Goal: Task Accomplishment & Management: Use online tool/utility

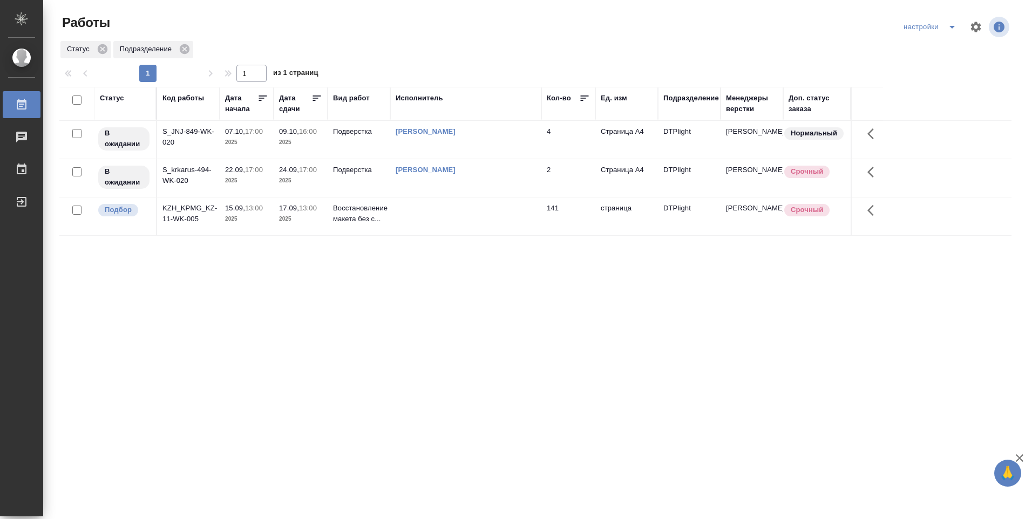
click at [488, 262] on div "Статус Код работы [PERSON_NAME] начала Дата сдачи Вид работ Исполнитель Кол-во …" at bounding box center [535, 281] width 952 height 389
click at [346, 210] on p "Восстановление макета без с..." at bounding box center [359, 214] width 52 height 22
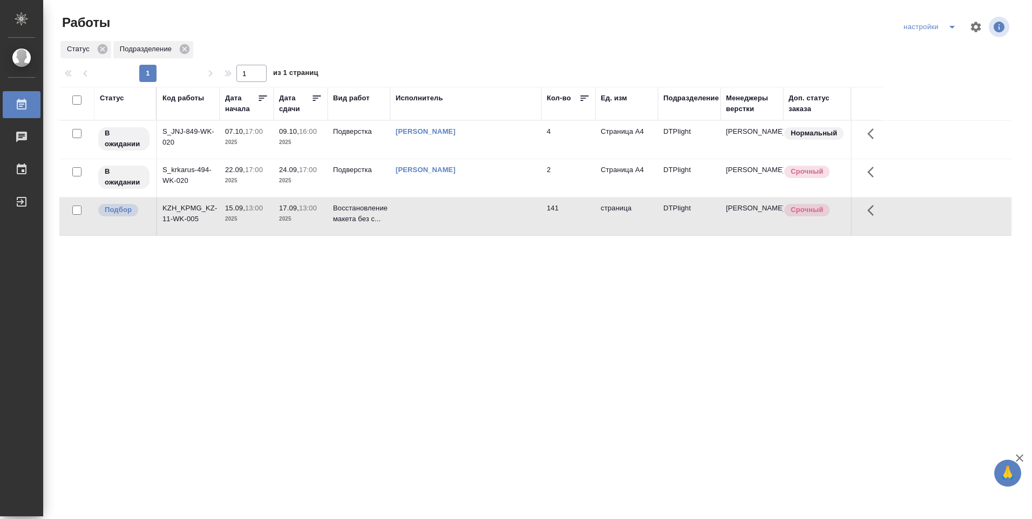
click at [285, 214] on p "2025" at bounding box center [300, 219] width 43 height 11
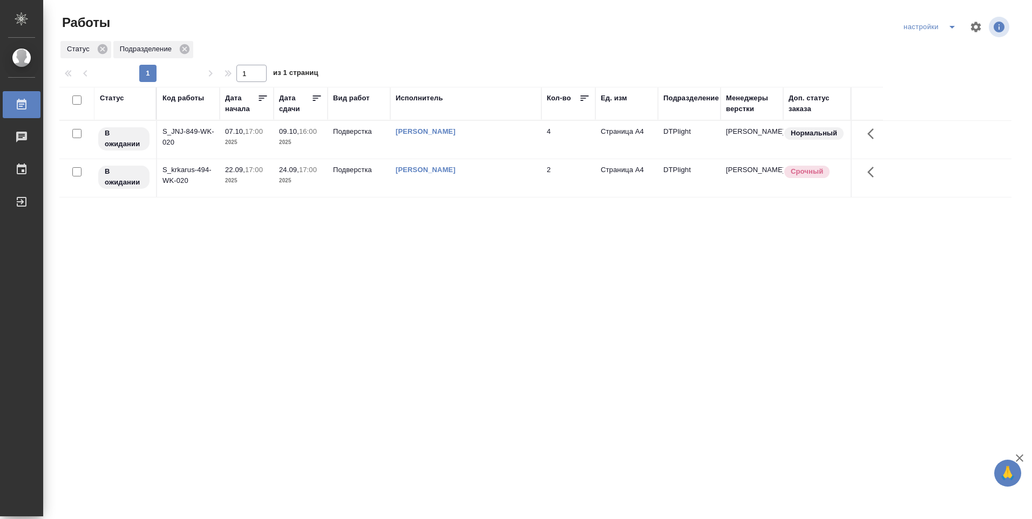
click at [453, 136] on div "Овечкина [PERSON_NAME]" at bounding box center [466, 131] width 140 height 11
click at [347, 133] on p "Подверстка" at bounding box center [359, 131] width 52 height 11
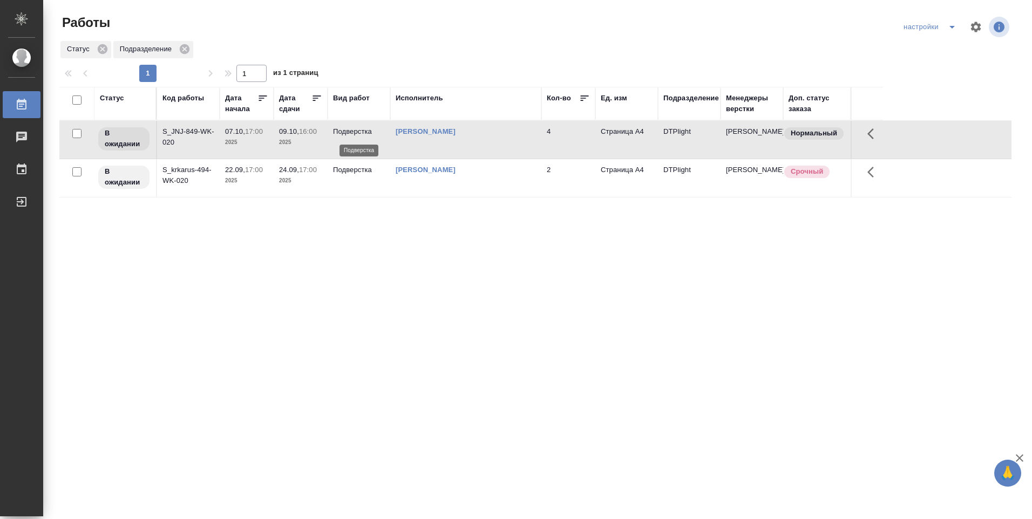
click at [347, 132] on p "Подверстка" at bounding box center [359, 131] width 52 height 11
click at [350, 143] on td "Подверстка" at bounding box center [359, 140] width 63 height 38
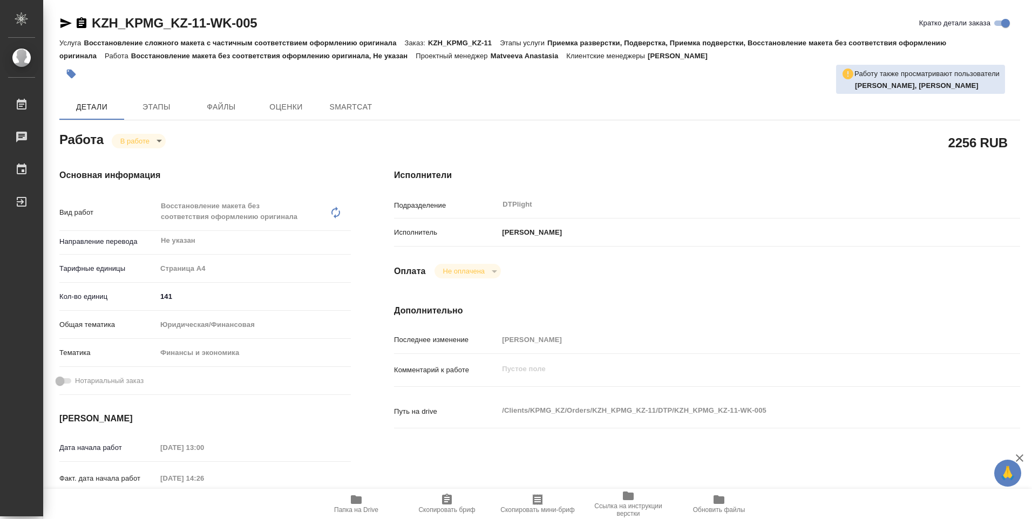
type textarea "x"
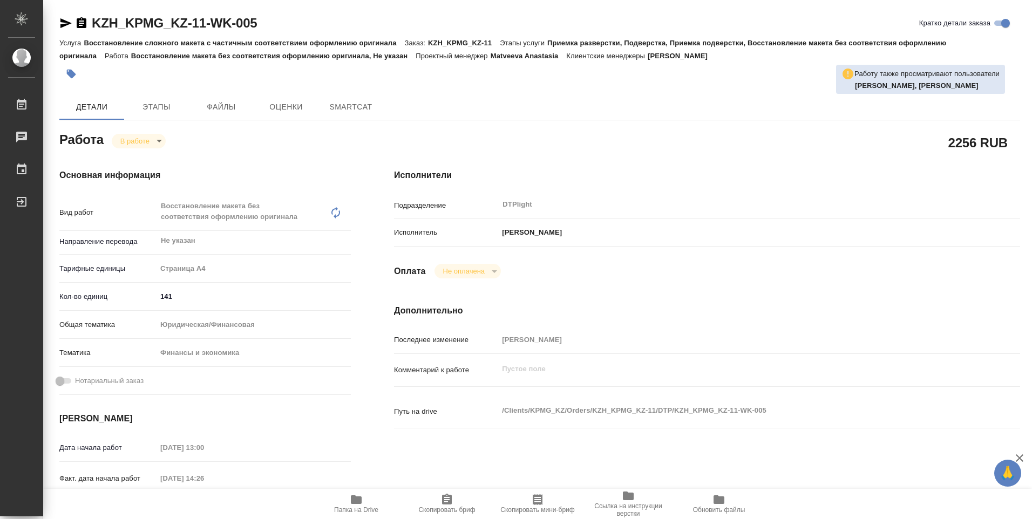
type textarea "x"
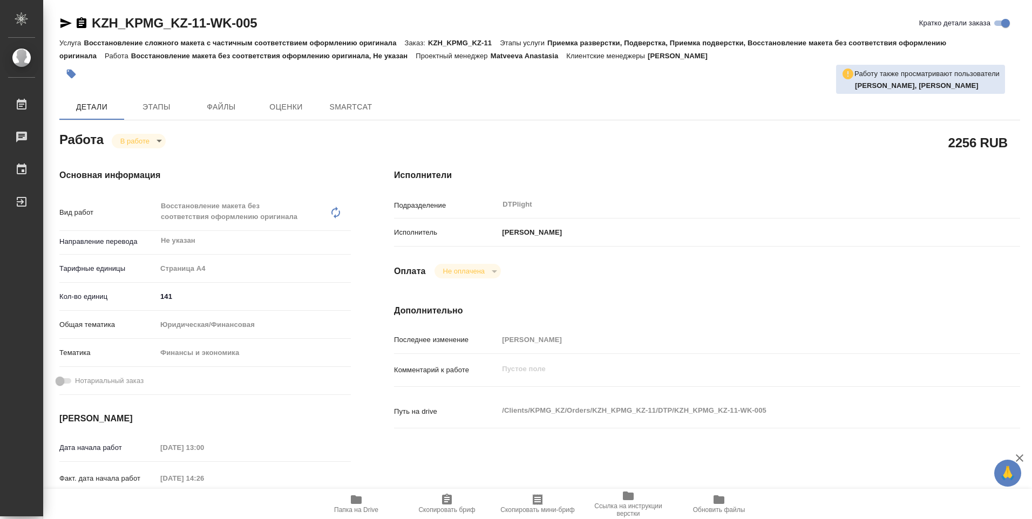
type textarea "x"
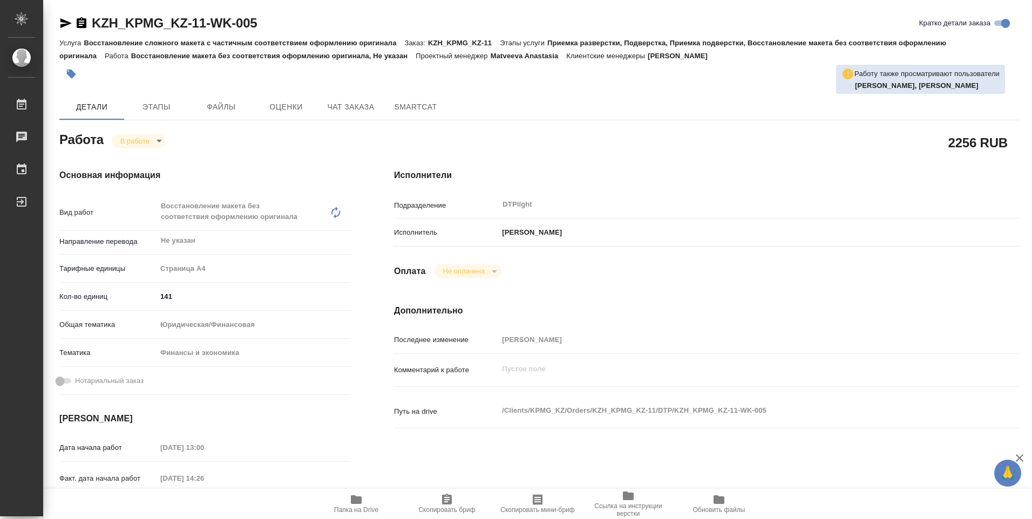
type textarea "x"
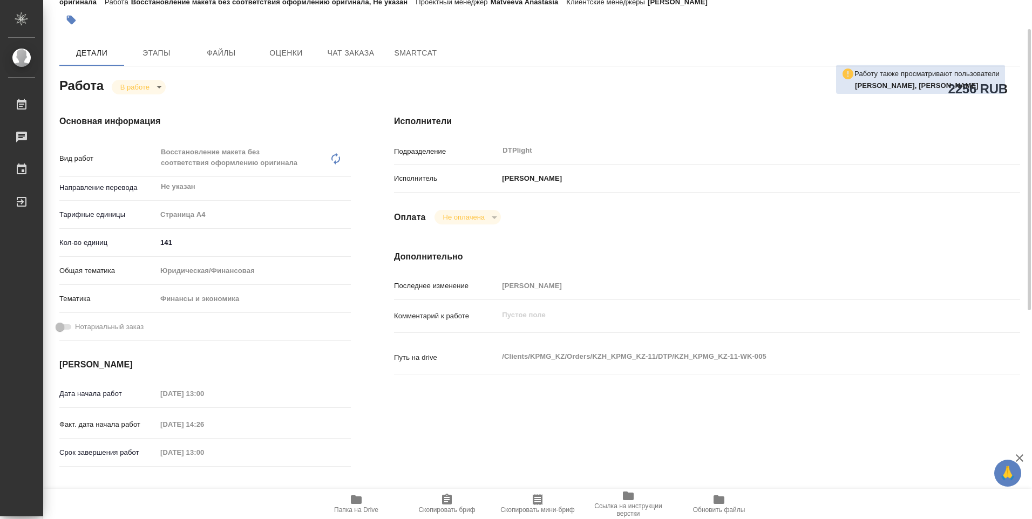
type textarea "x"
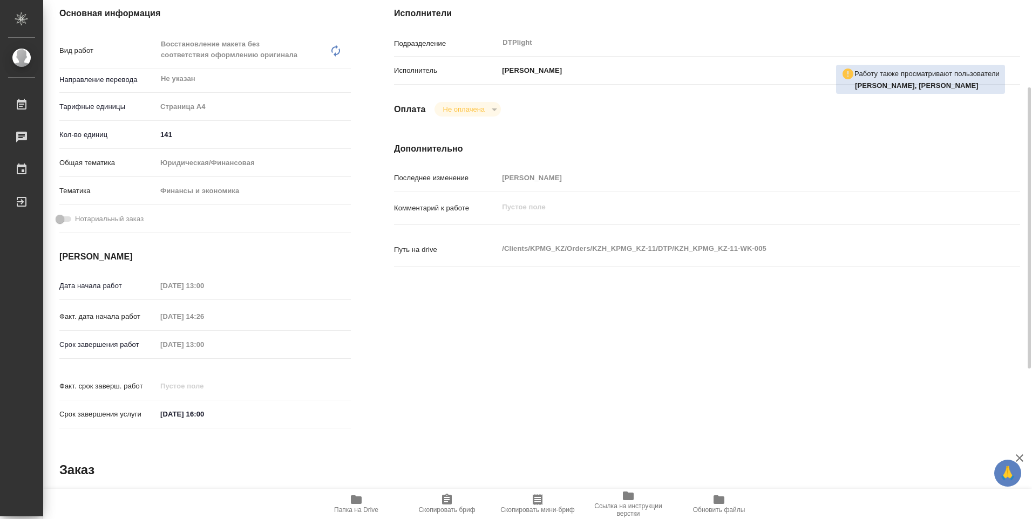
scroll to position [378, 0]
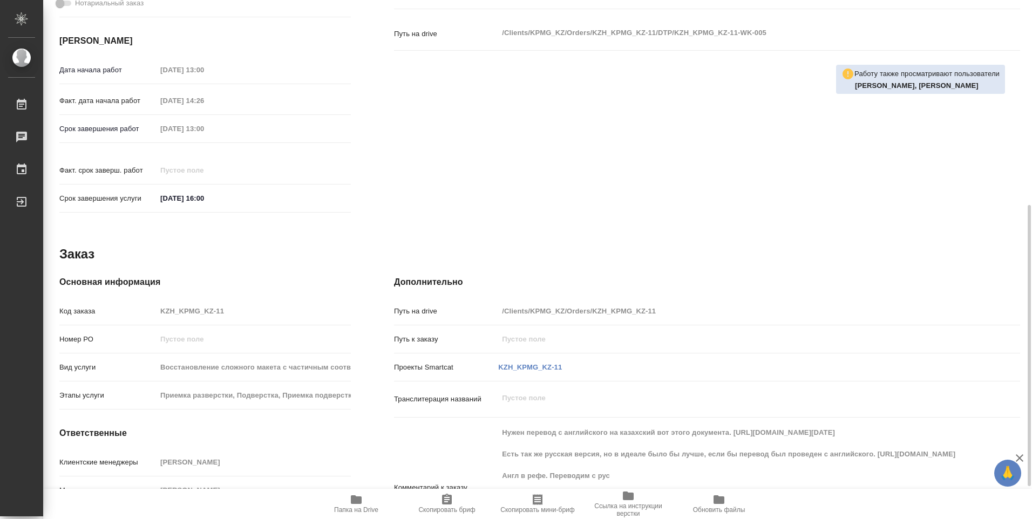
click at [353, 502] on icon "button" at bounding box center [356, 499] width 11 height 9
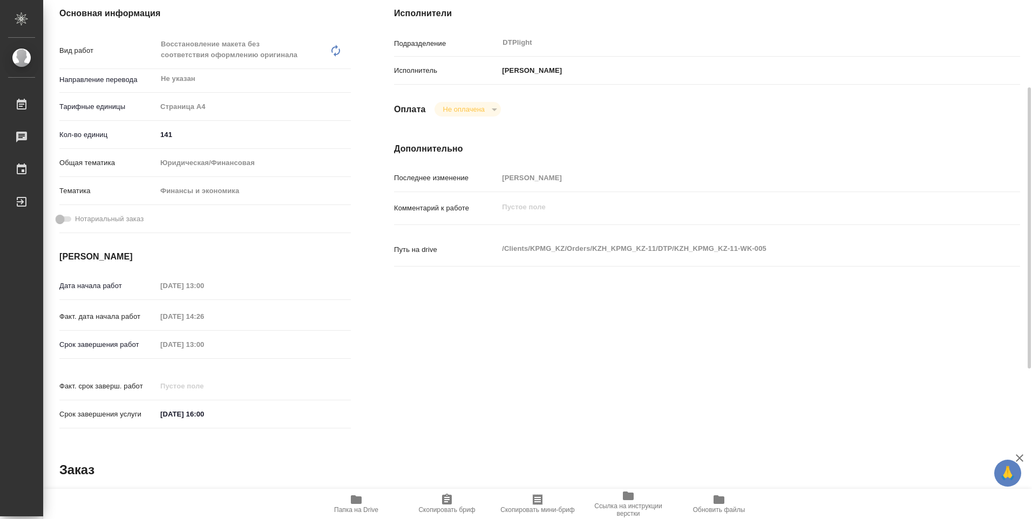
scroll to position [0, 0]
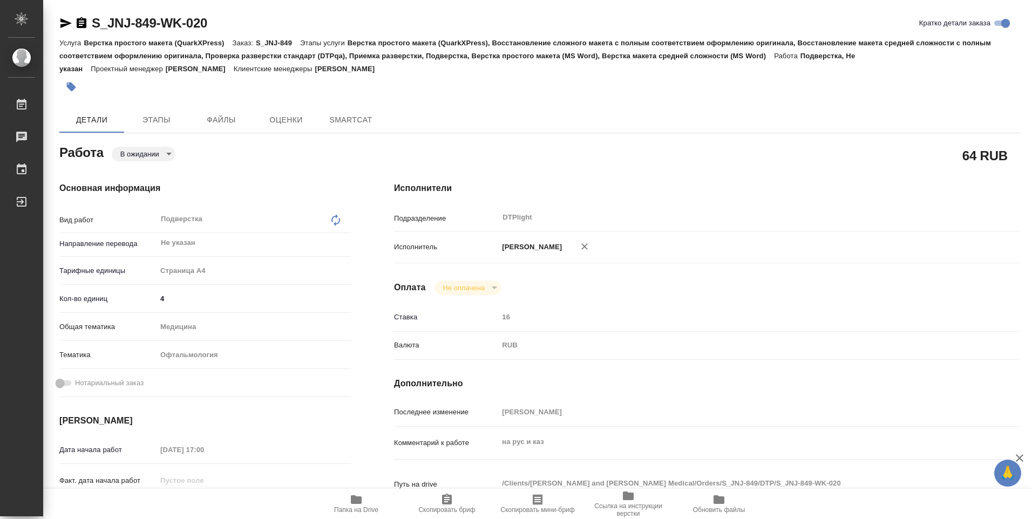
type textarea "x"
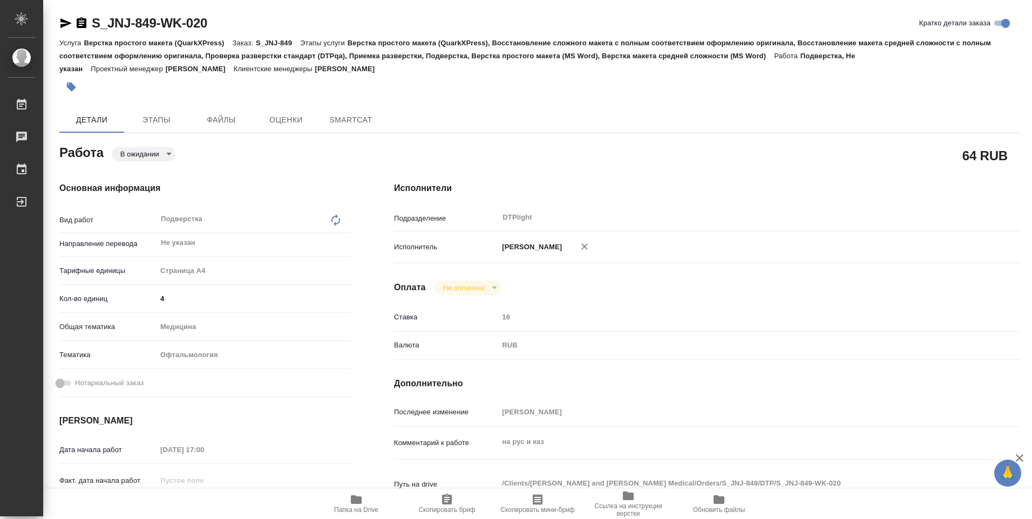
type textarea "x"
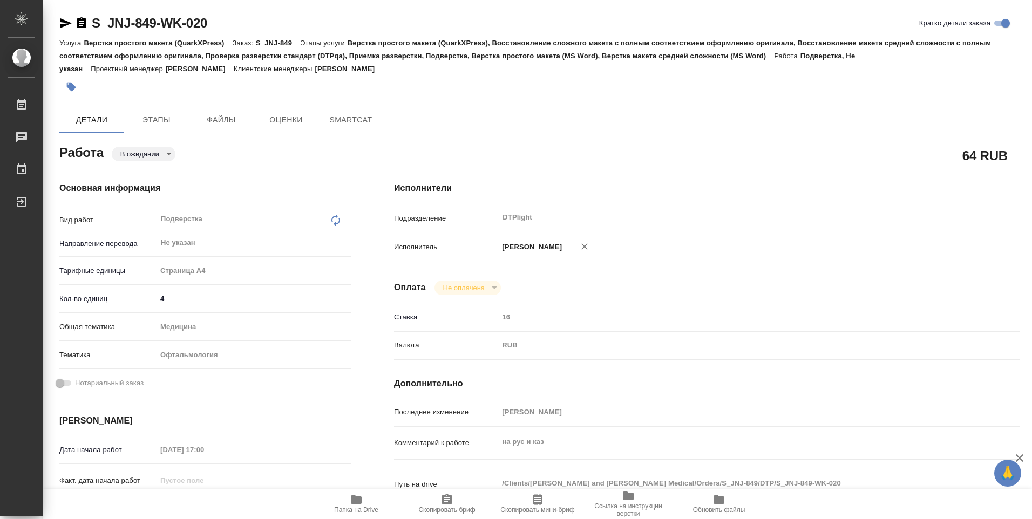
scroll to position [162, 0]
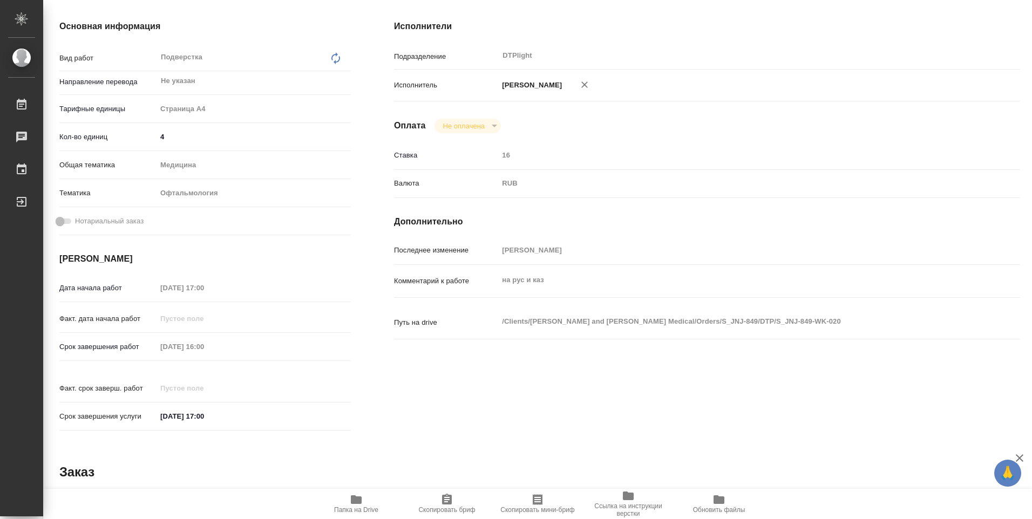
type textarea "x"
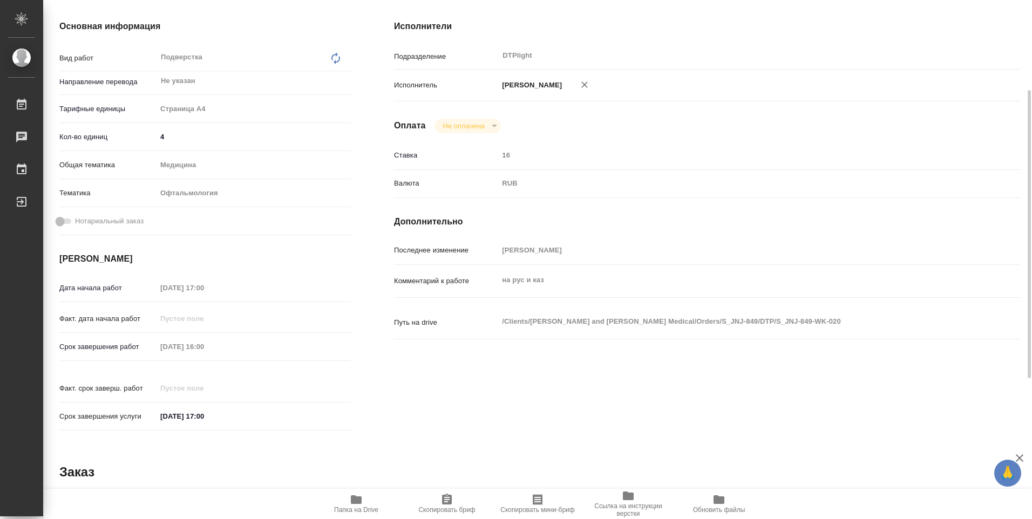
type textarea "x"
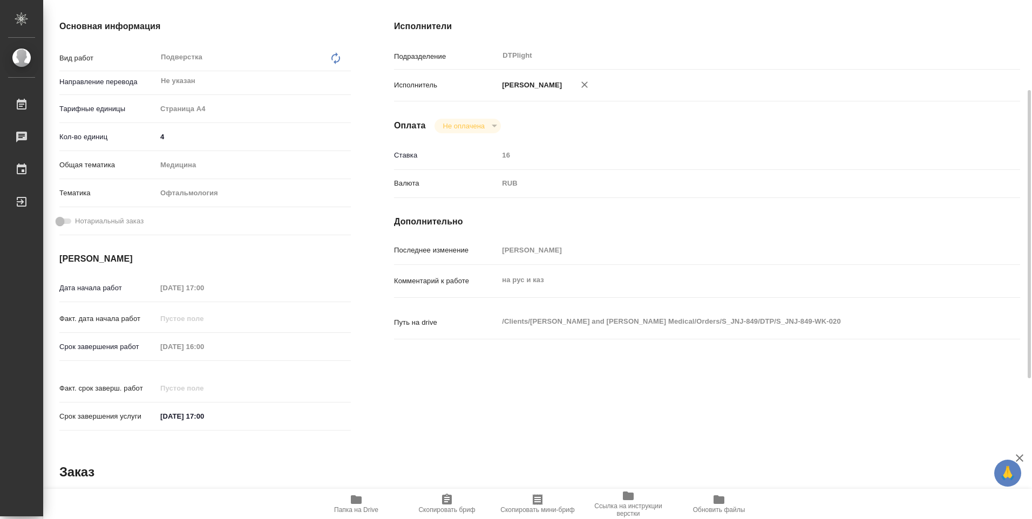
type textarea "x"
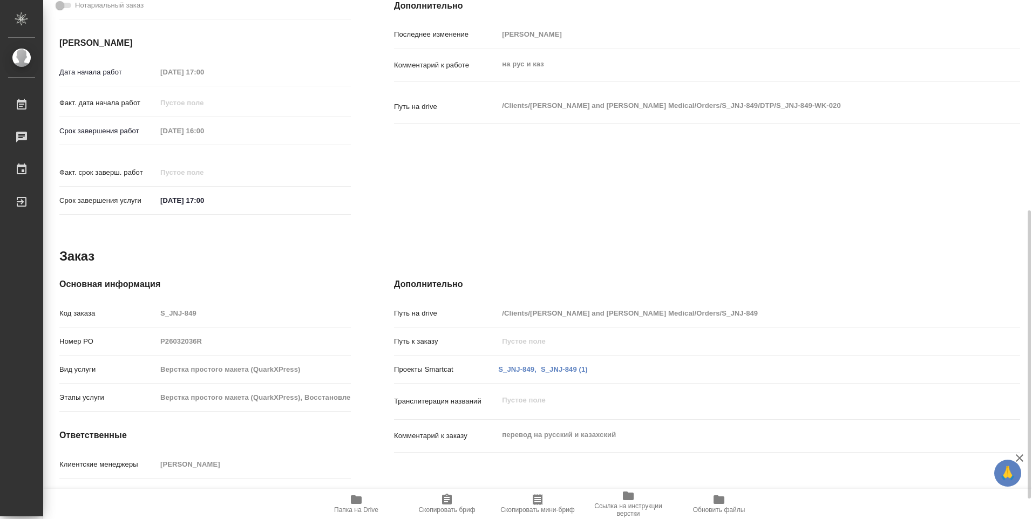
scroll to position [414, 0]
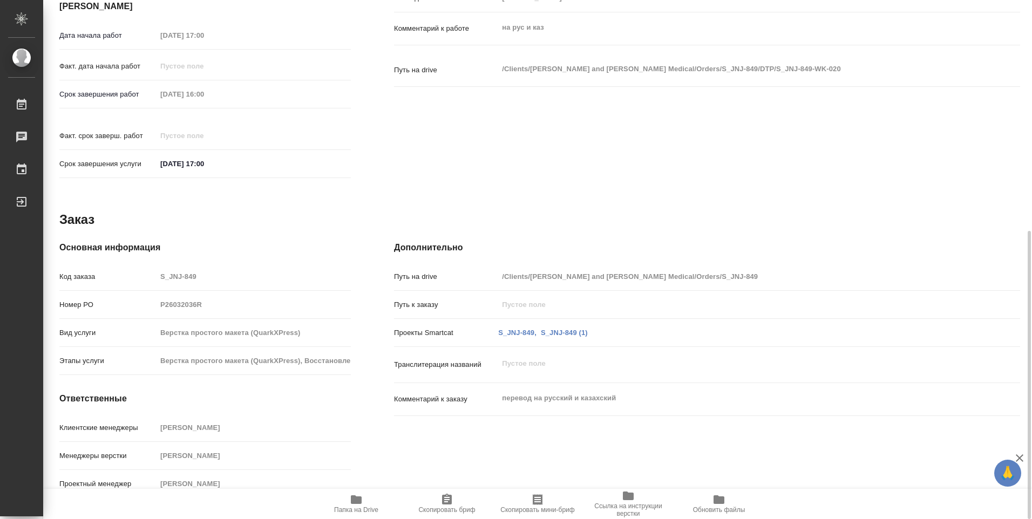
click at [362, 500] on icon "button" at bounding box center [356, 499] width 11 height 9
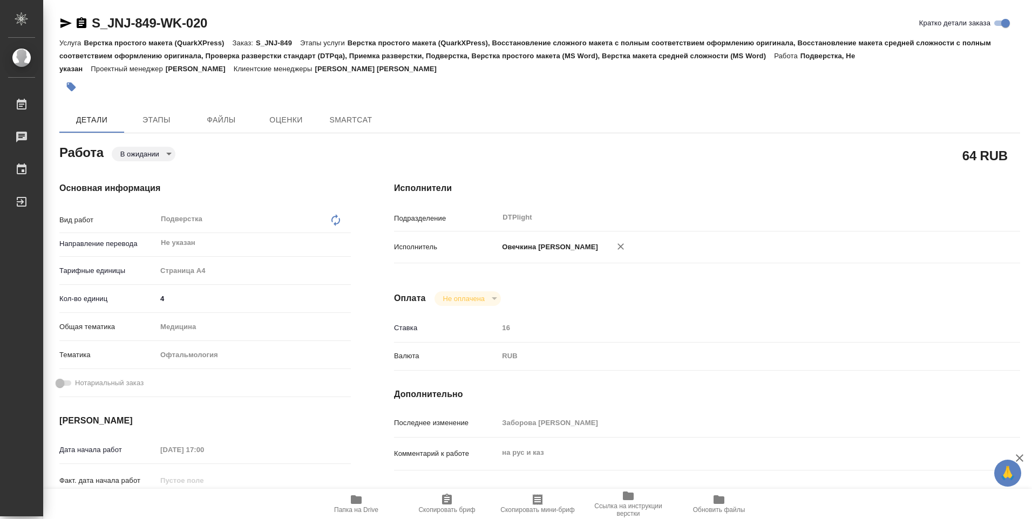
type textarea "x"
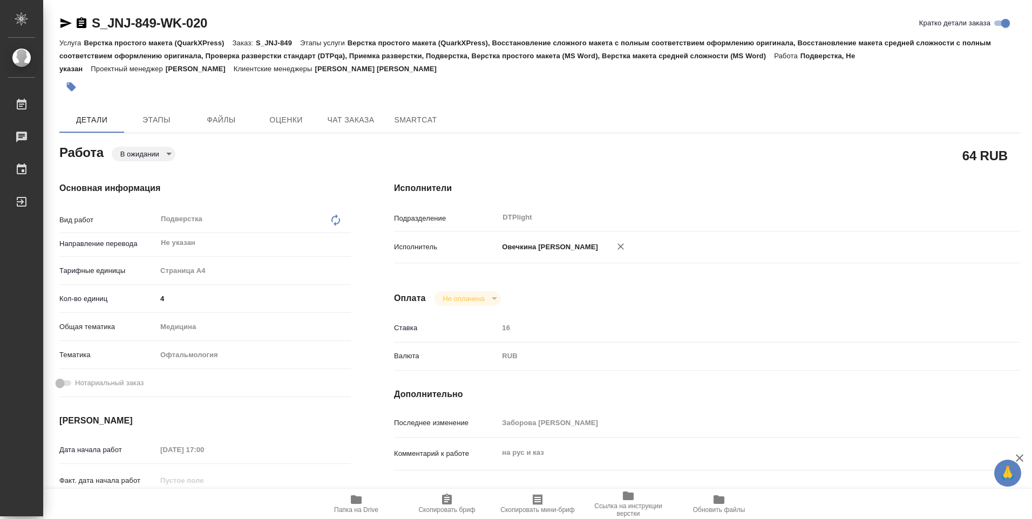
type textarea "x"
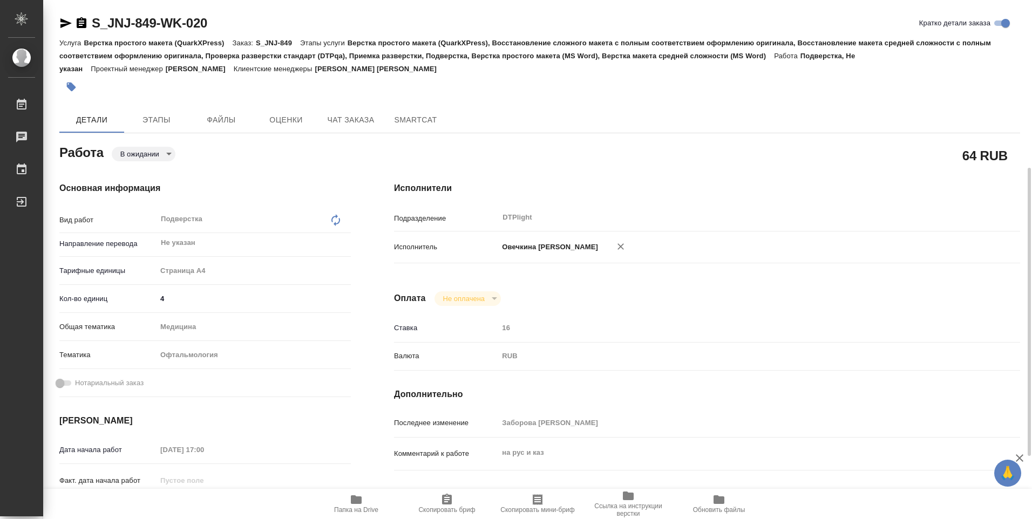
scroll to position [162, 0]
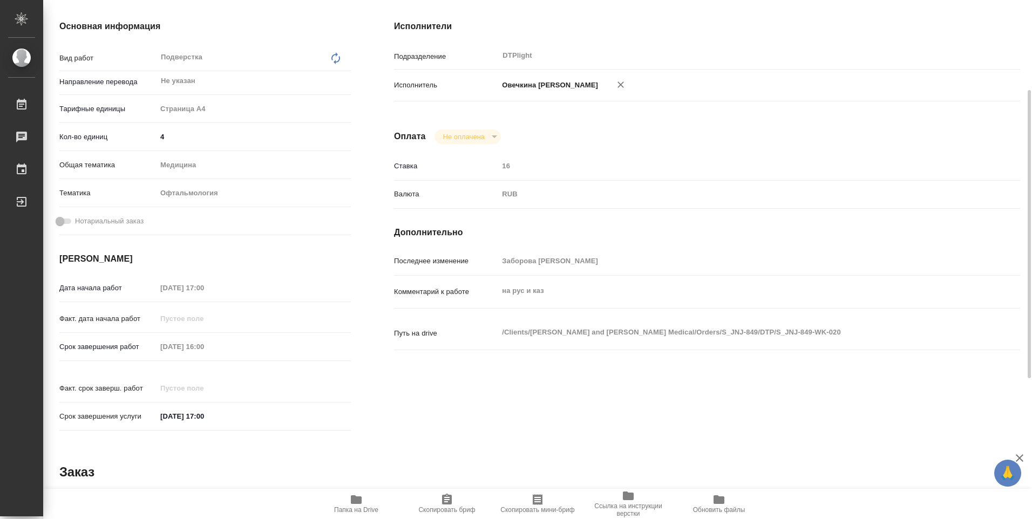
type textarea "x"
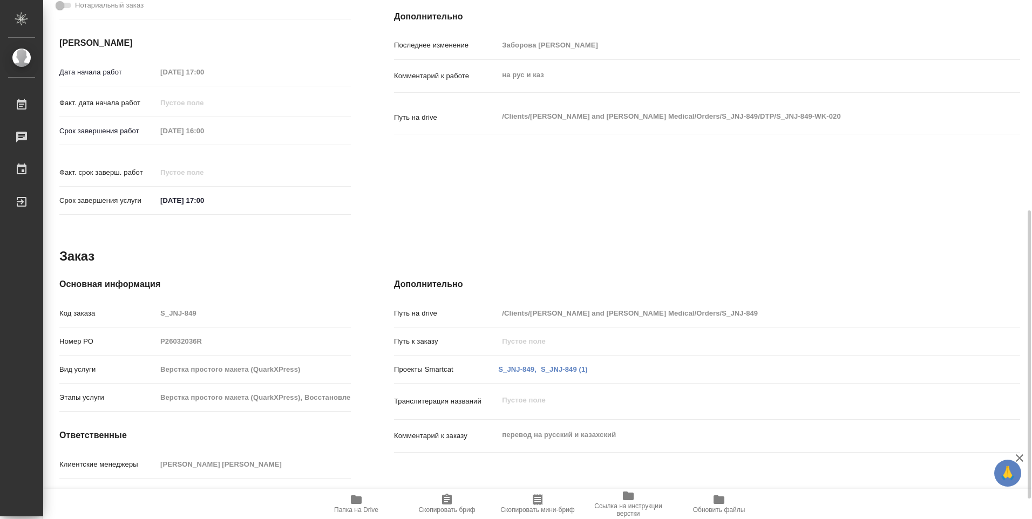
scroll to position [414, 0]
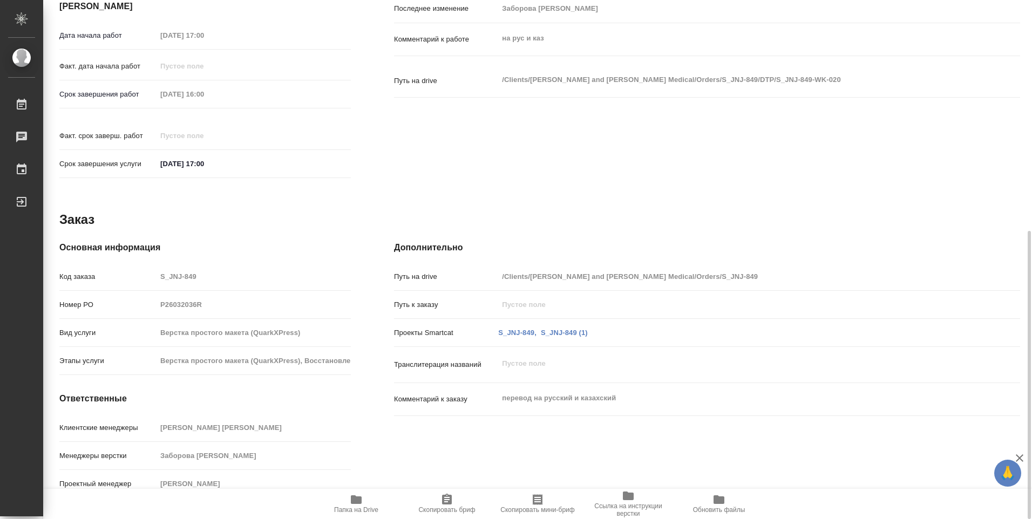
click at [370, 503] on span "Папка на Drive" at bounding box center [356, 503] width 78 height 21
type textarea "x"
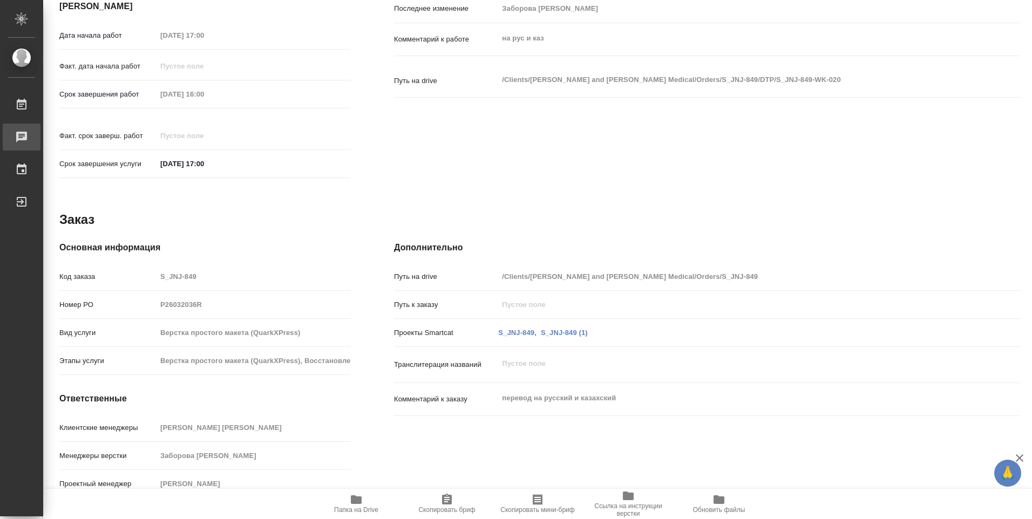
type textarea "x"
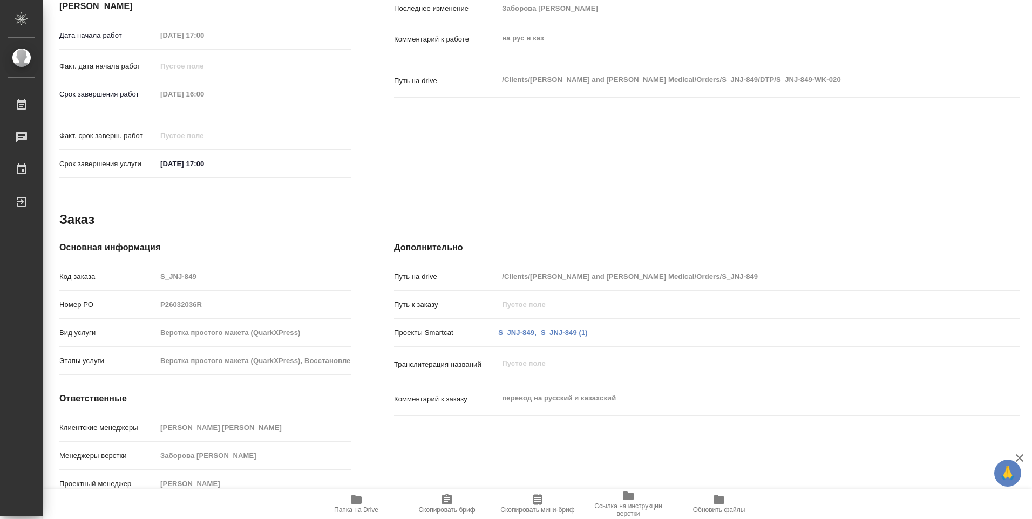
type textarea "x"
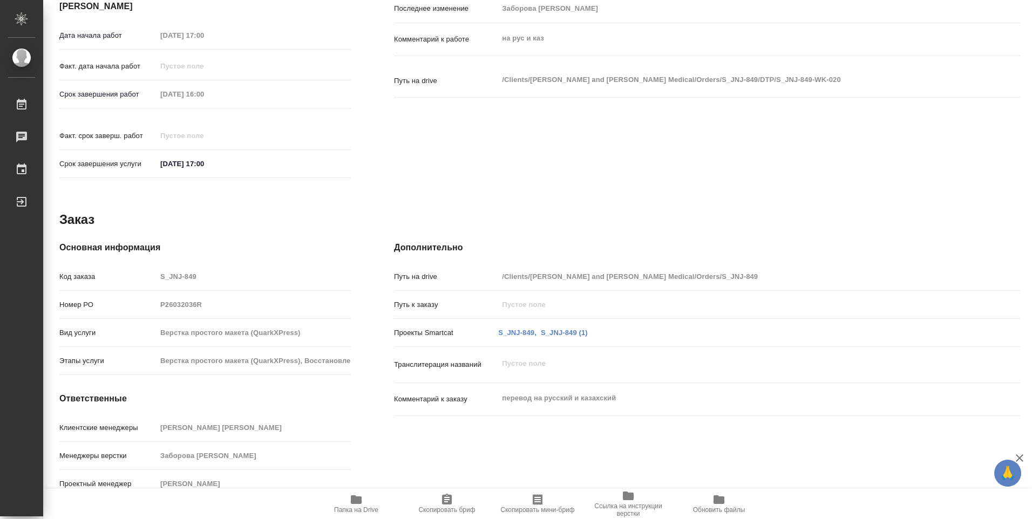
type textarea "x"
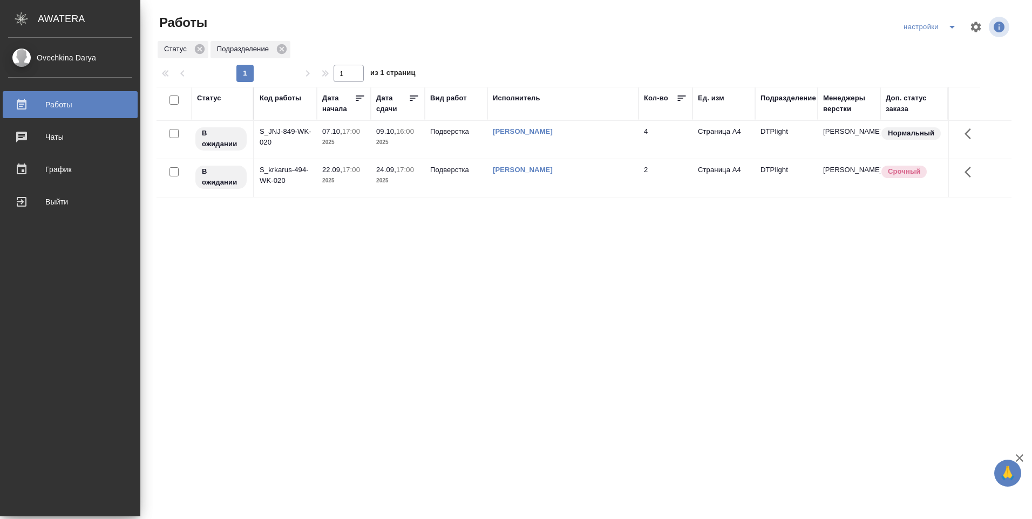
click at [62, 56] on div "Ovechkina Darya" at bounding box center [70, 58] width 124 height 12
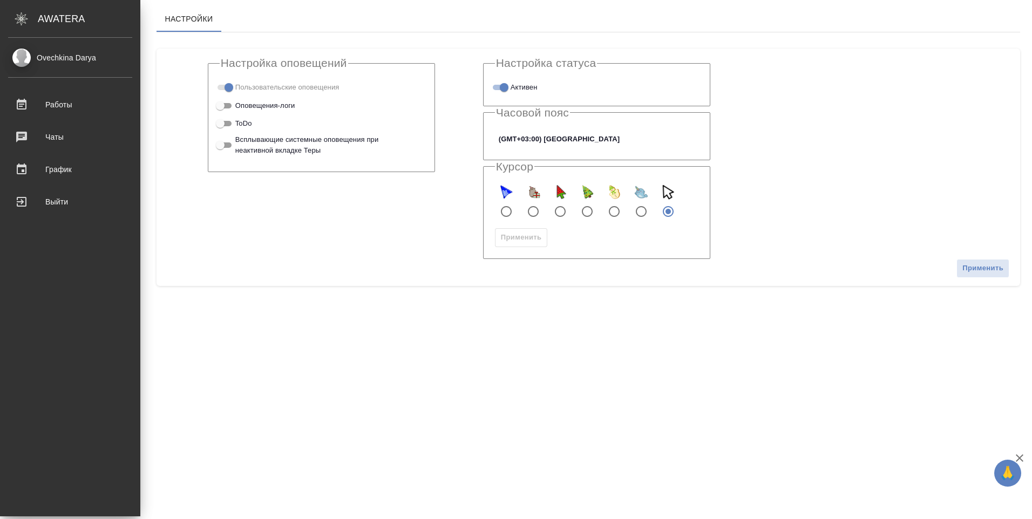
click at [19, 57] on div "Ovechkina Darya" at bounding box center [70, 58] width 124 height 12
click at [23, 20] on icon at bounding box center [21, 18] width 13 height 13
click at [25, 134] on div "Чаты" at bounding box center [70, 137] width 124 height 16
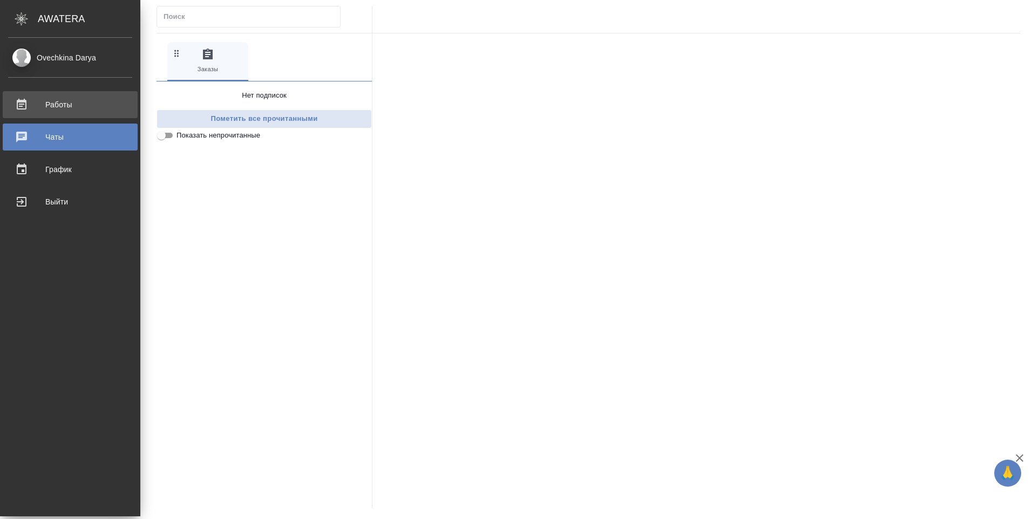
click at [25, 105] on div "Работы" at bounding box center [70, 105] width 124 height 16
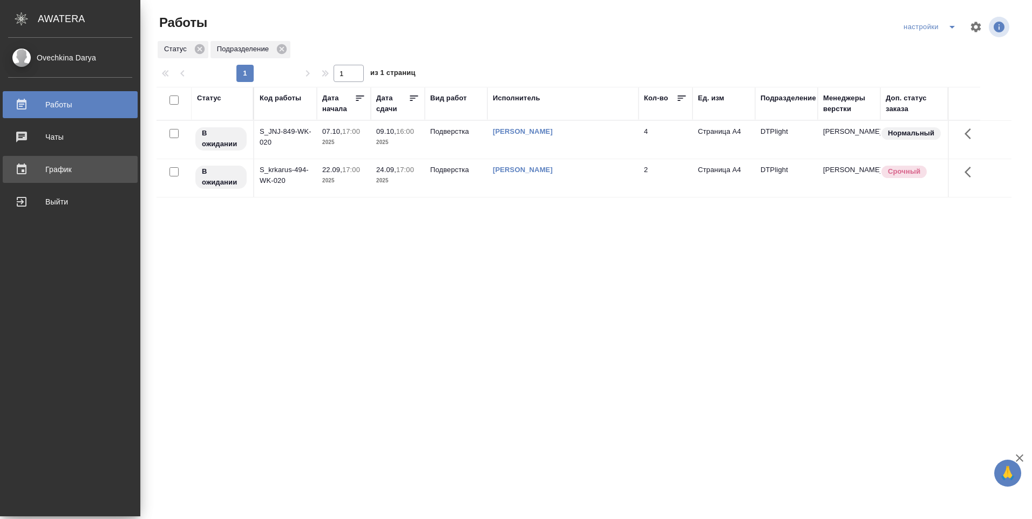
click at [52, 174] on div "График" at bounding box center [70, 169] width 124 height 16
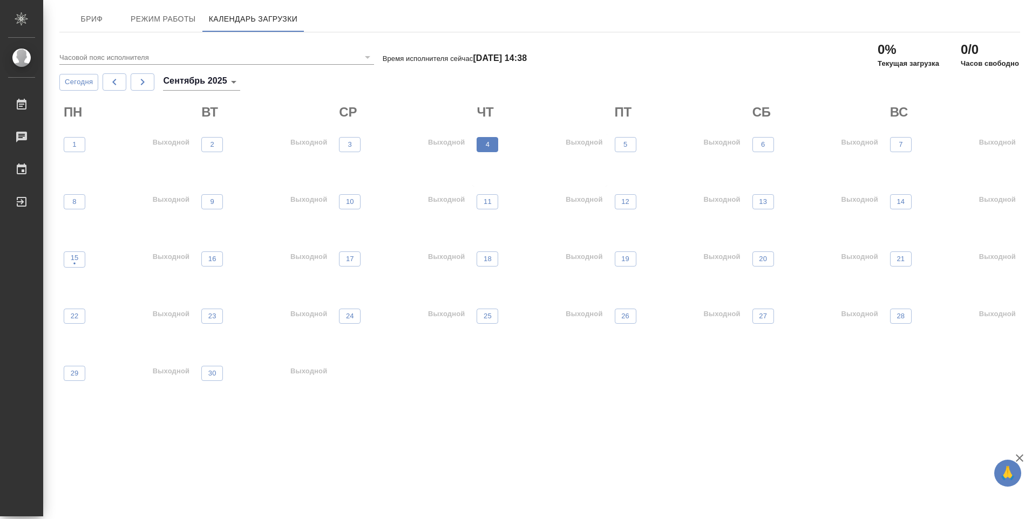
click at [488, 144] on p "4" at bounding box center [488, 144] width 4 height 11
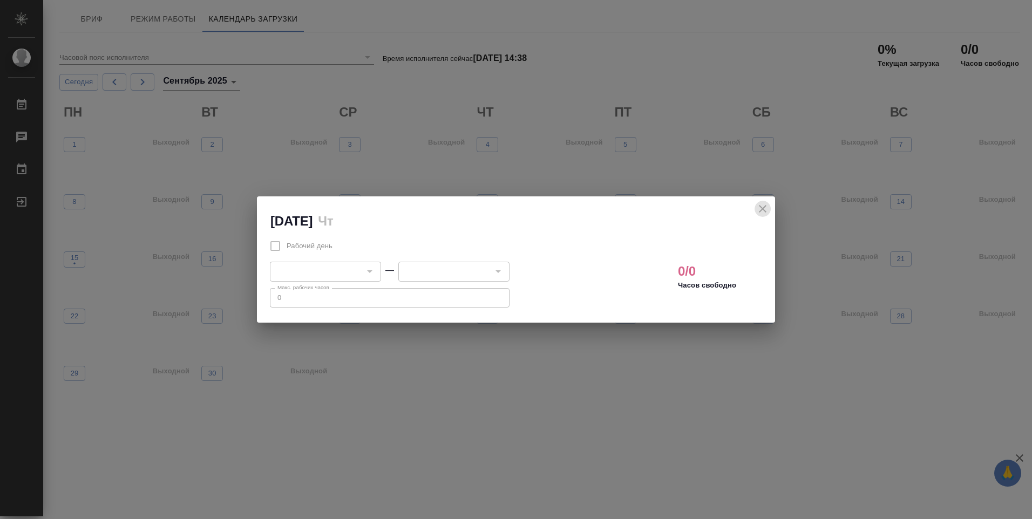
click at [759, 210] on icon "close" at bounding box center [763, 209] width 8 height 8
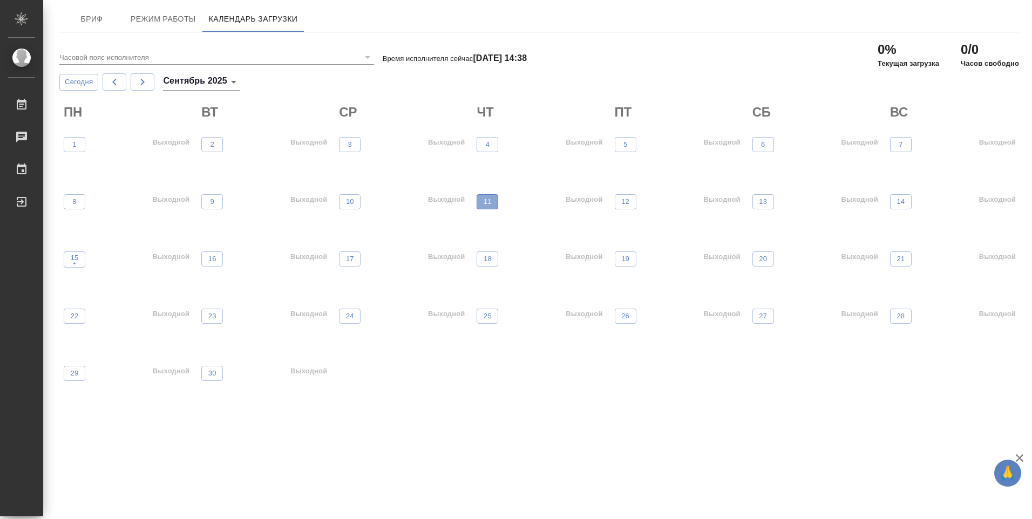
click at [489, 203] on p "11" at bounding box center [488, 201] width 8 height 11
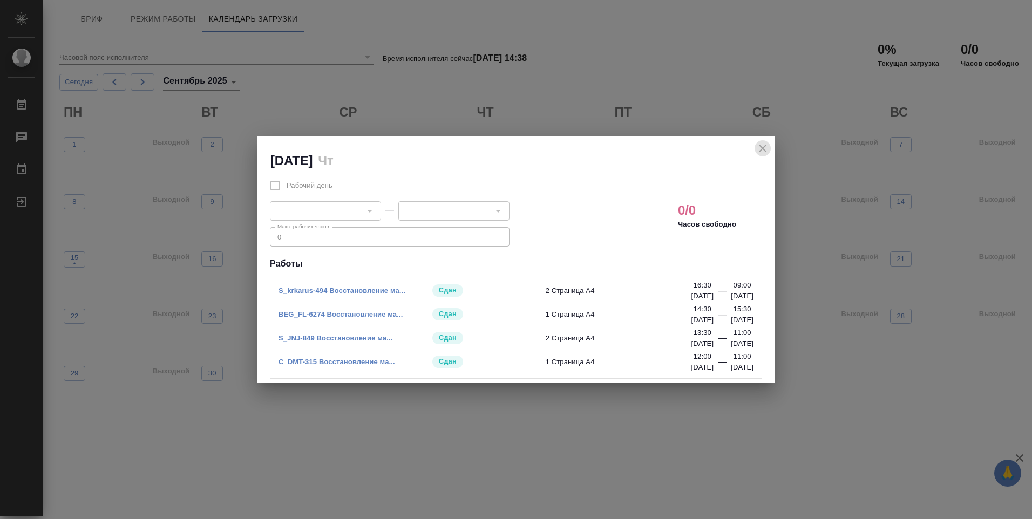
click at [765, 148] on icon "close" at bounding box center [762, 148] width 13 height 13
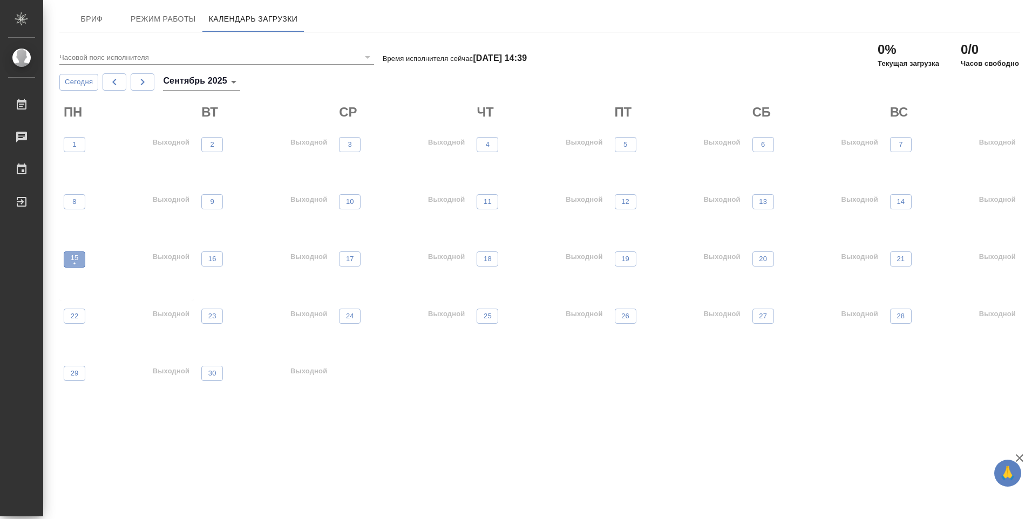
click at [72, 260] on p "•" at bounding box center [75, 263] width 8 height 11
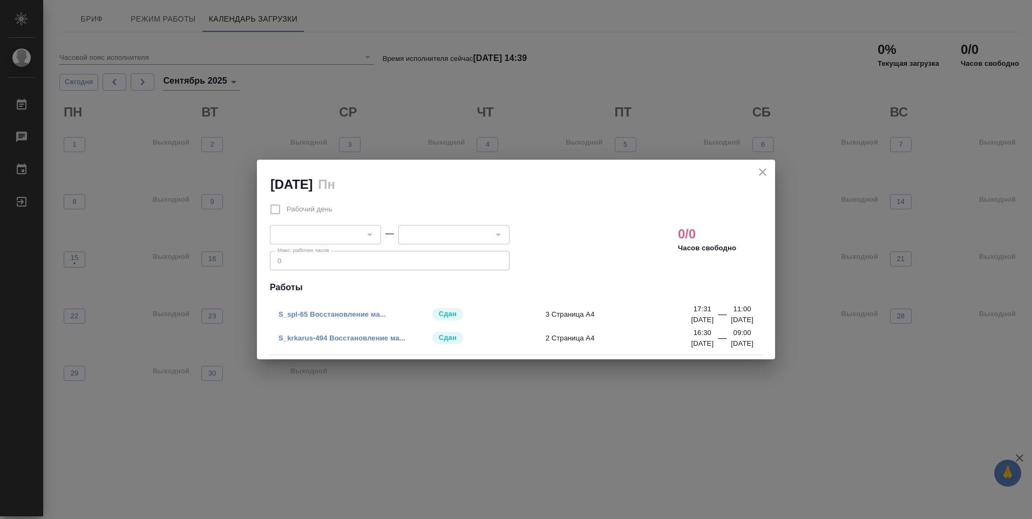
click at [373, 340] on link "S_krkarus-494 Восстановление ма..." at bounding box center [341, 338] width 127 height 8
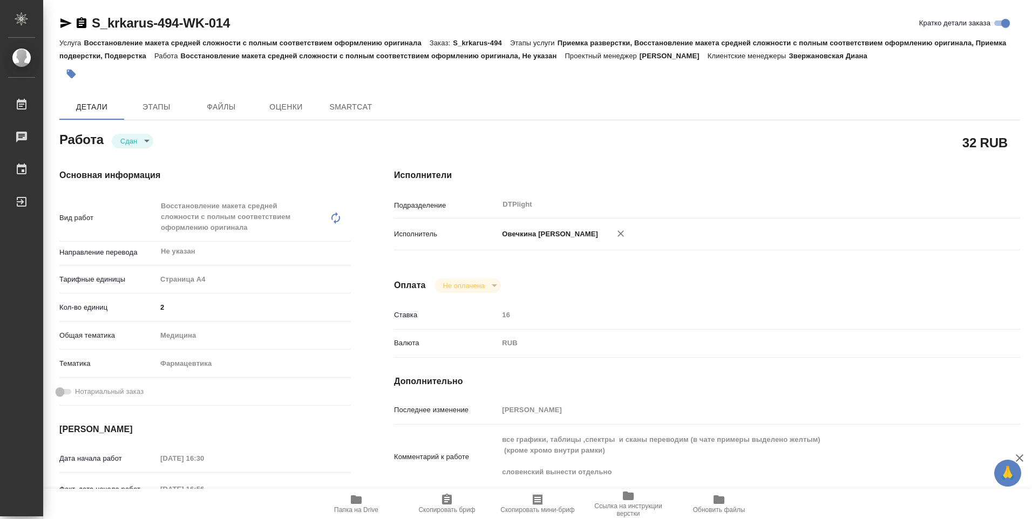
type textarea "x"
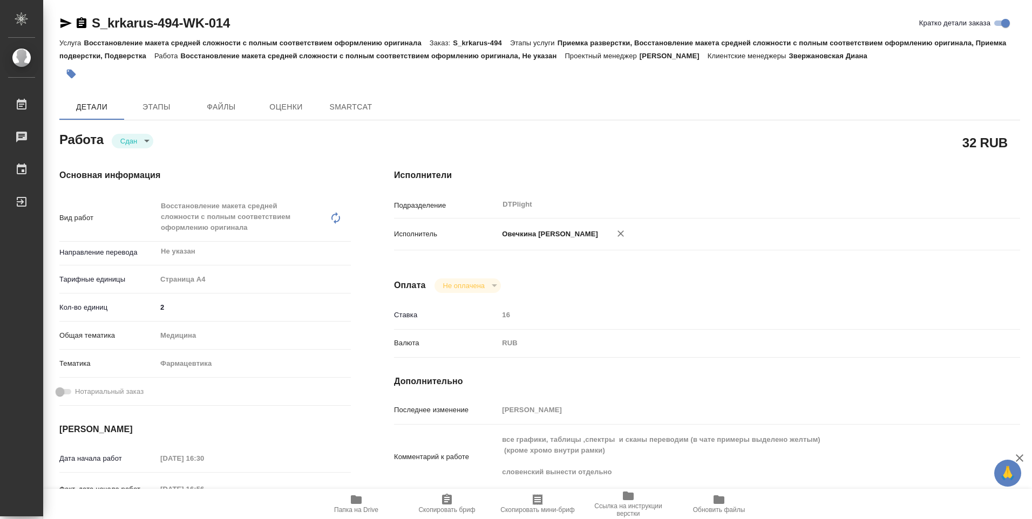
type textarea "x"
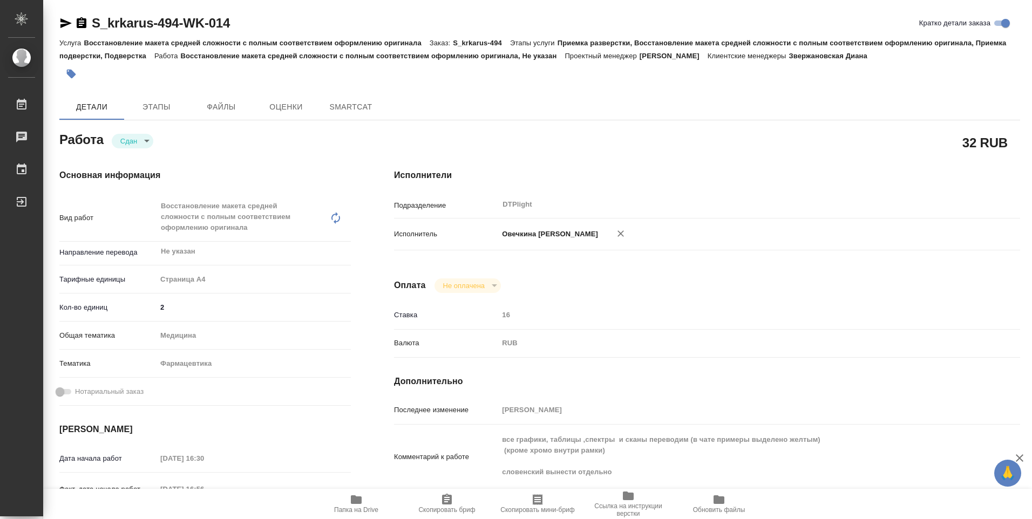
type textarea "x"
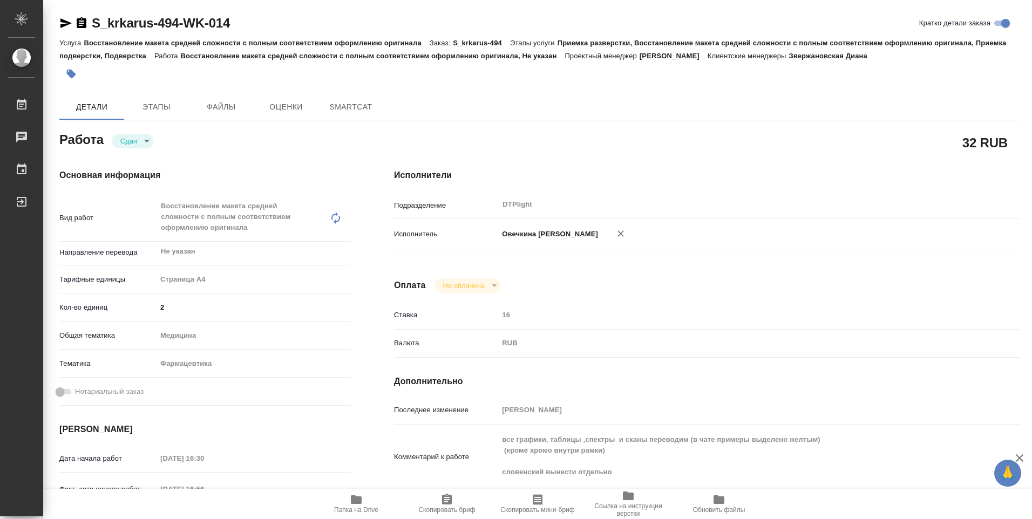
type textarea "x"
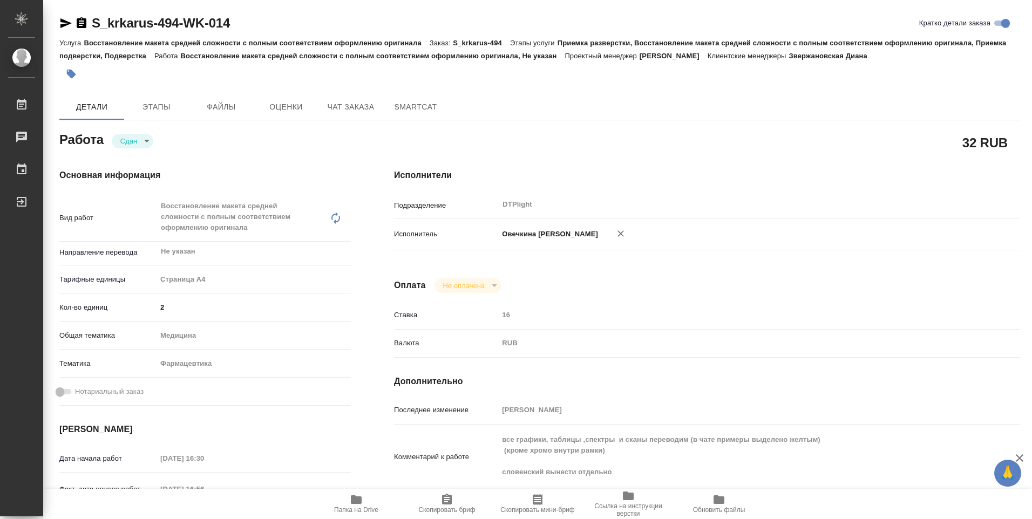
type textarea "x"
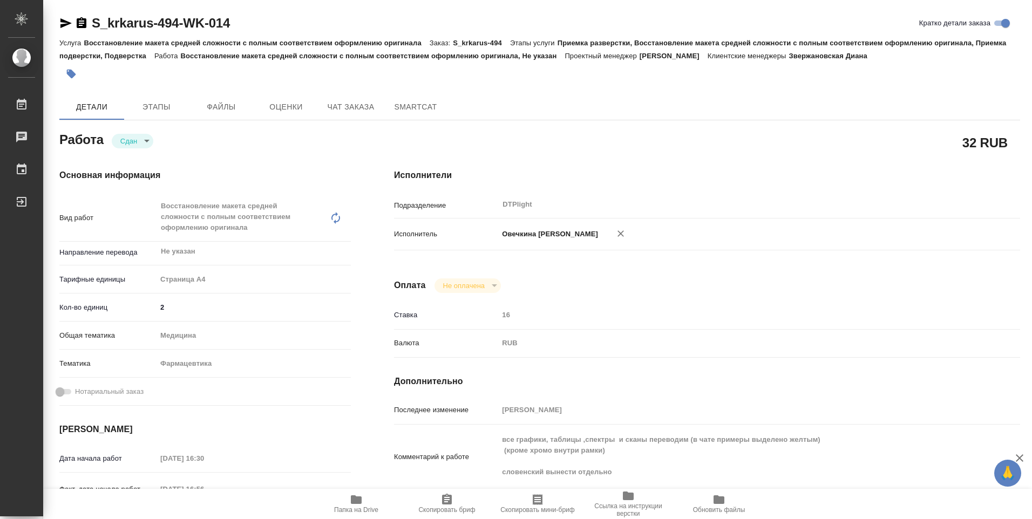
type textarea "x"
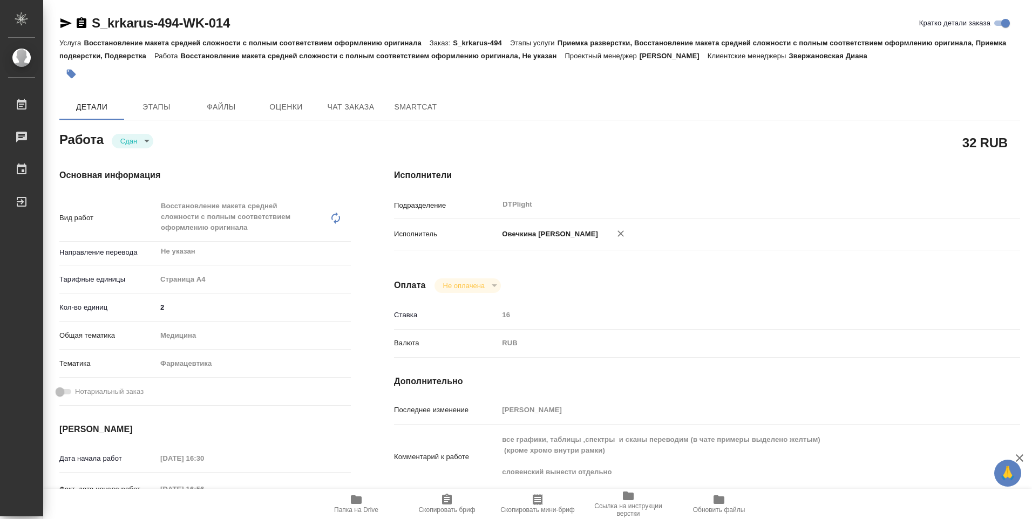
type textarea "x"
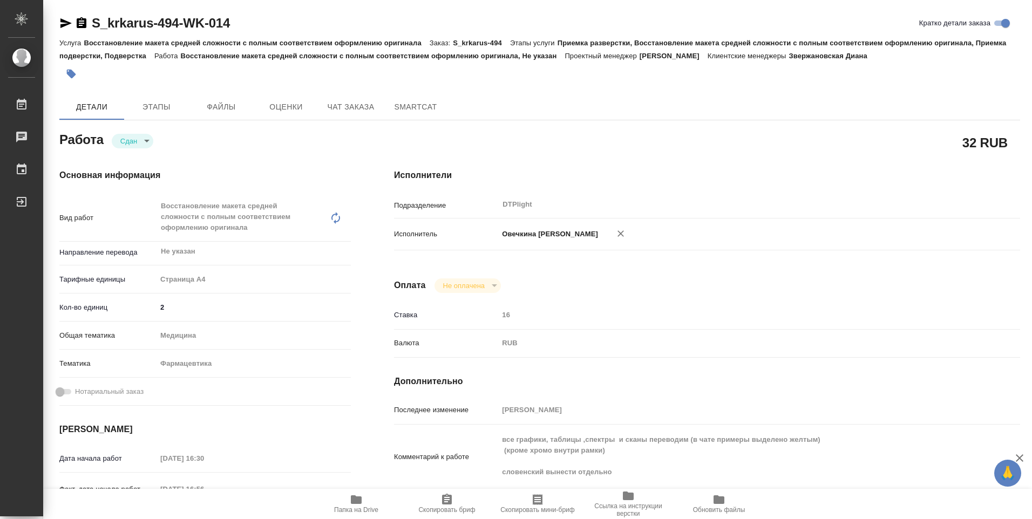
type textarea "x"
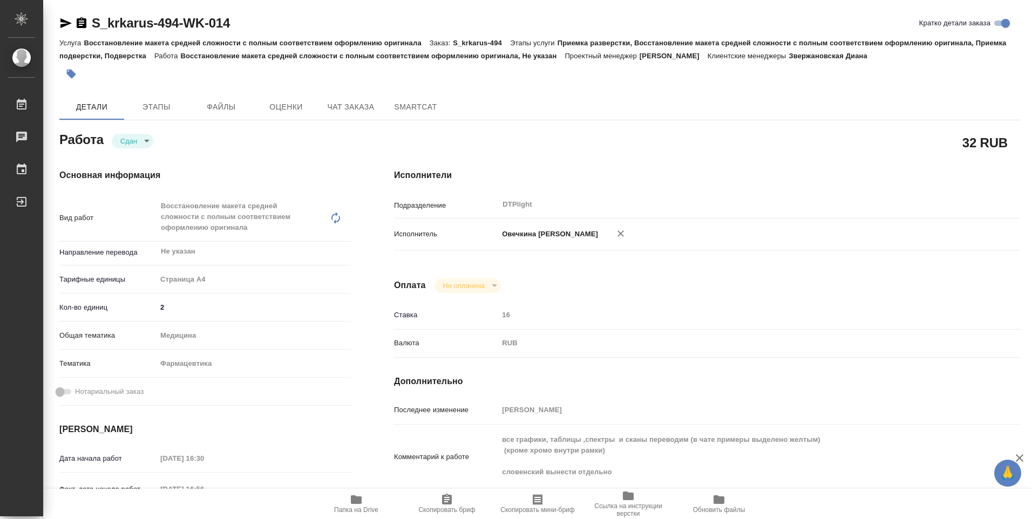
type textarea "x"
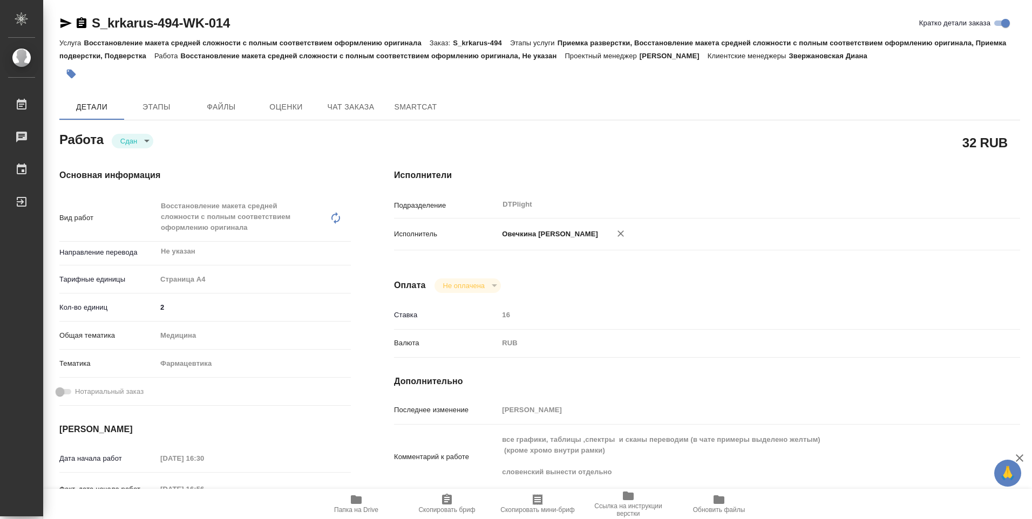
type textarea "x"
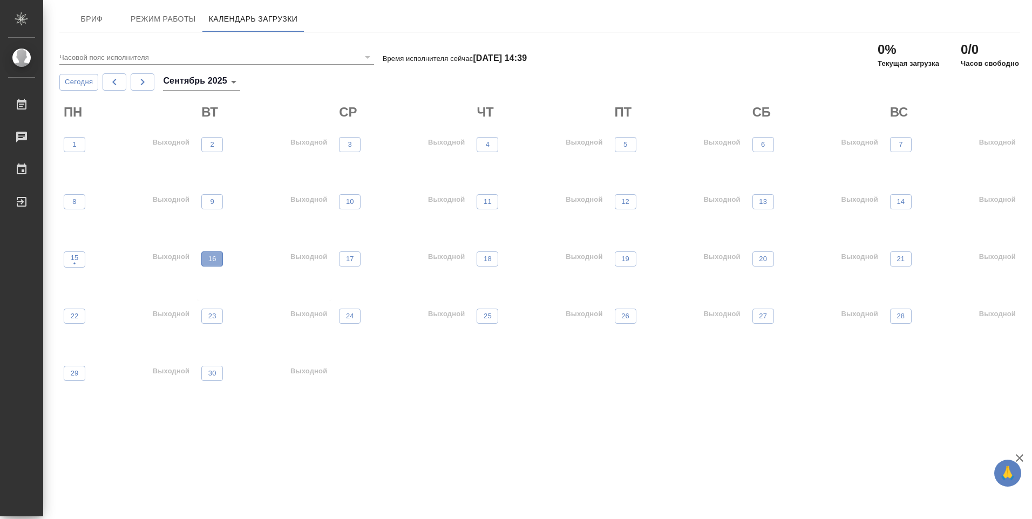
click at [212, 260] on p "16" at bounding box center [212, 259] width 8 height 11
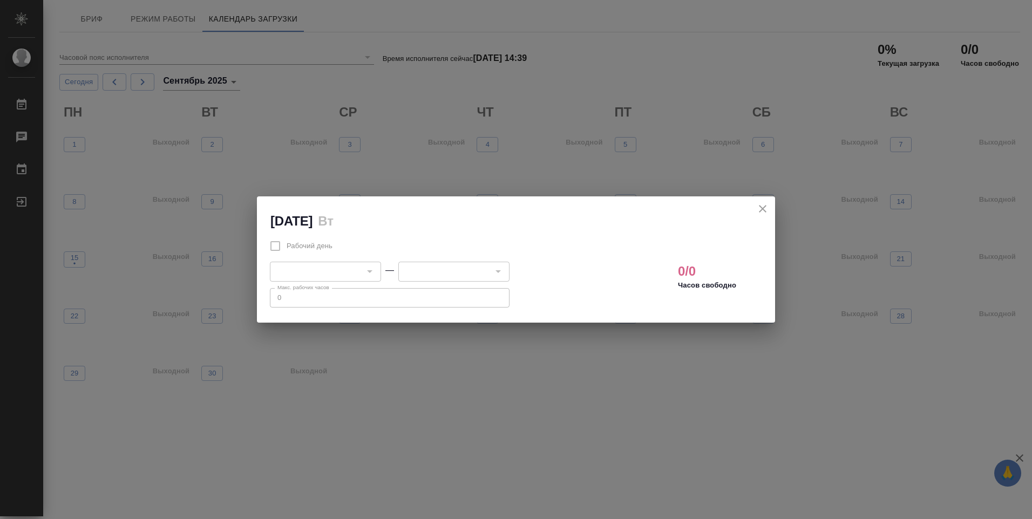
click at [759, 212] on icon "close" at bounding box center [763, 209] width 8 height 8
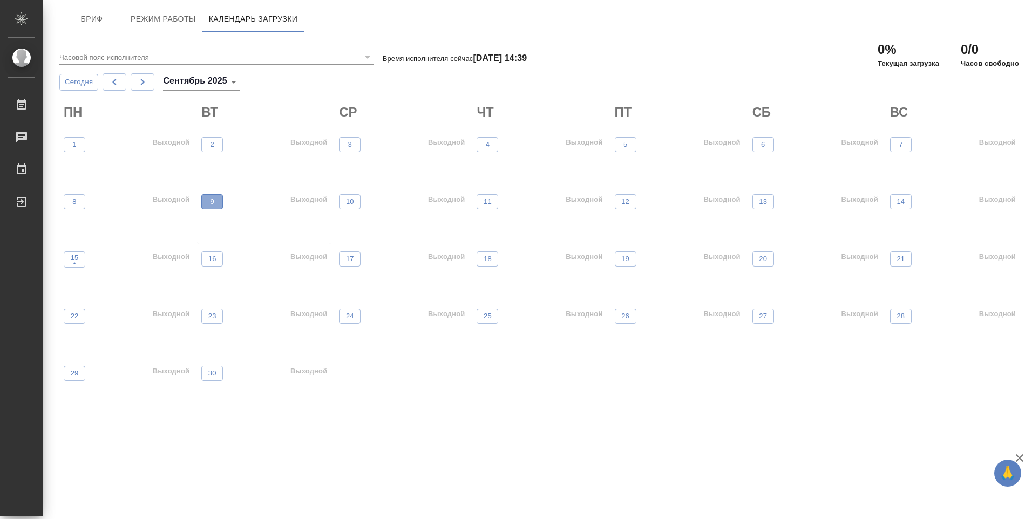
click at [207, 200] on span "9" at bounding box center [212, 201] width 11 height 11
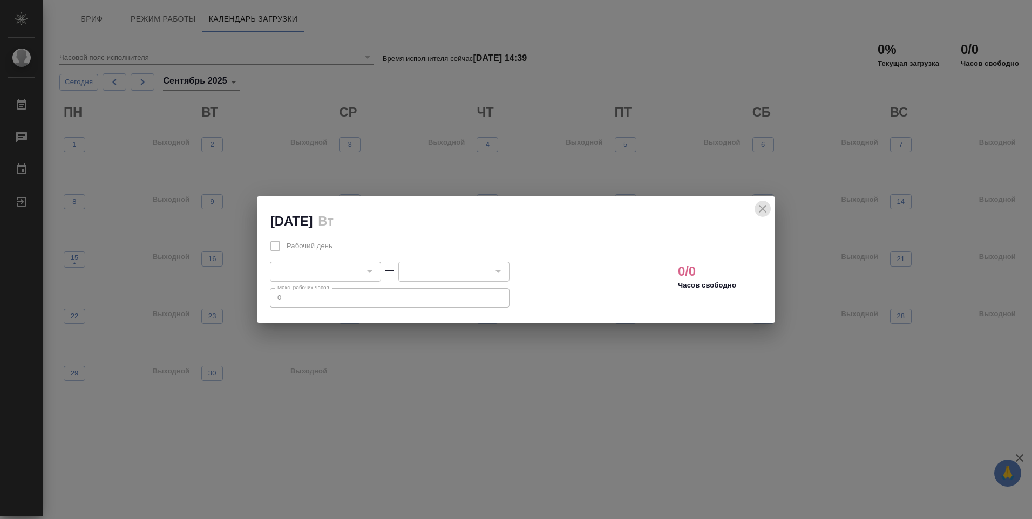
click at [759, 210] on icon "close" at bounding box center [763, 209] width 8 height 8
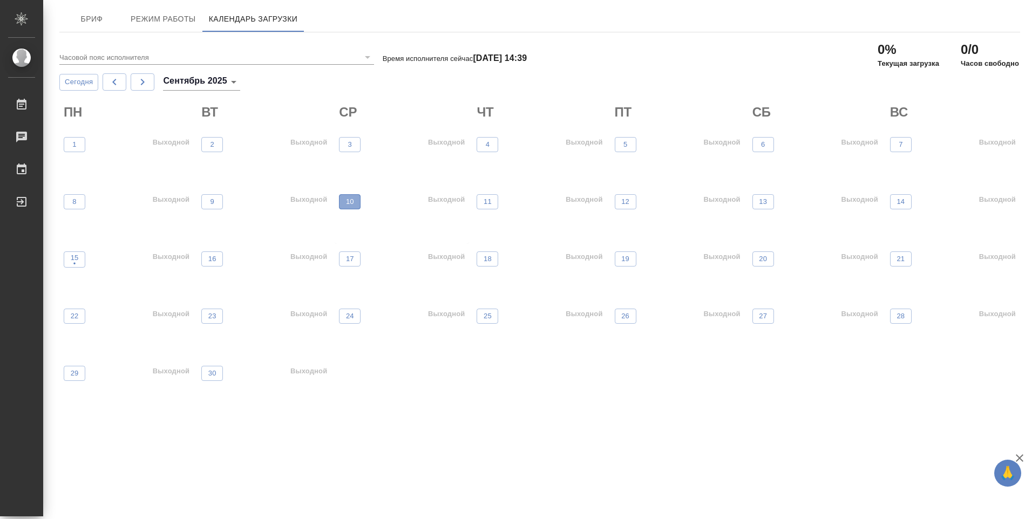
click at [351, 202] on p "10" at bounding box center [350, 201] width 8 height 11
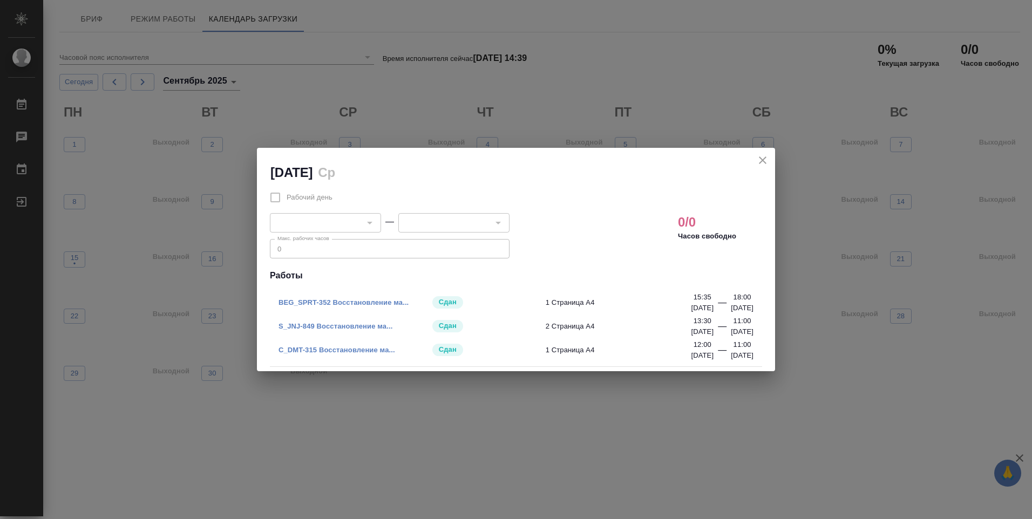
click at [345, 305] on link "BEG_SPRT-352 Восстановление ма..." at bounding box center [343, 302] width 130 height 8
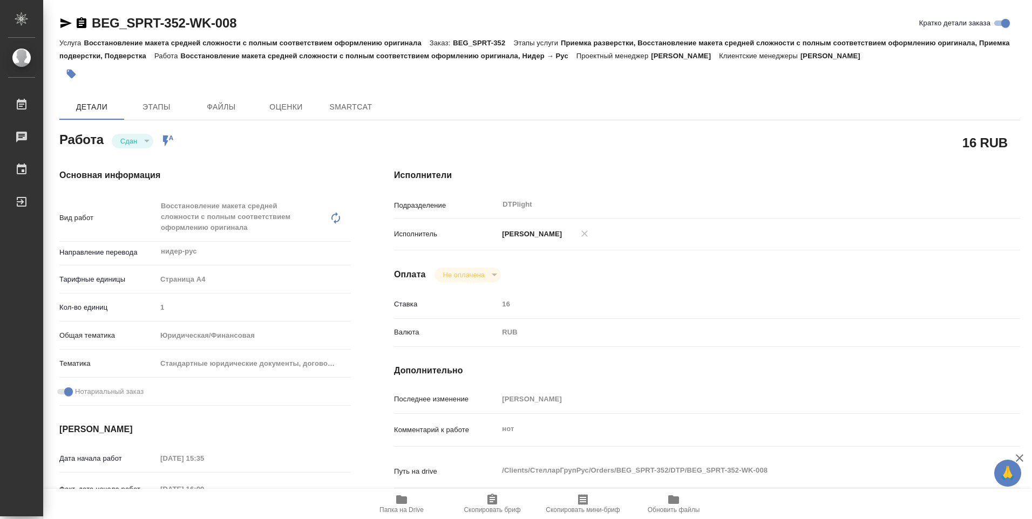
type textarea "x"
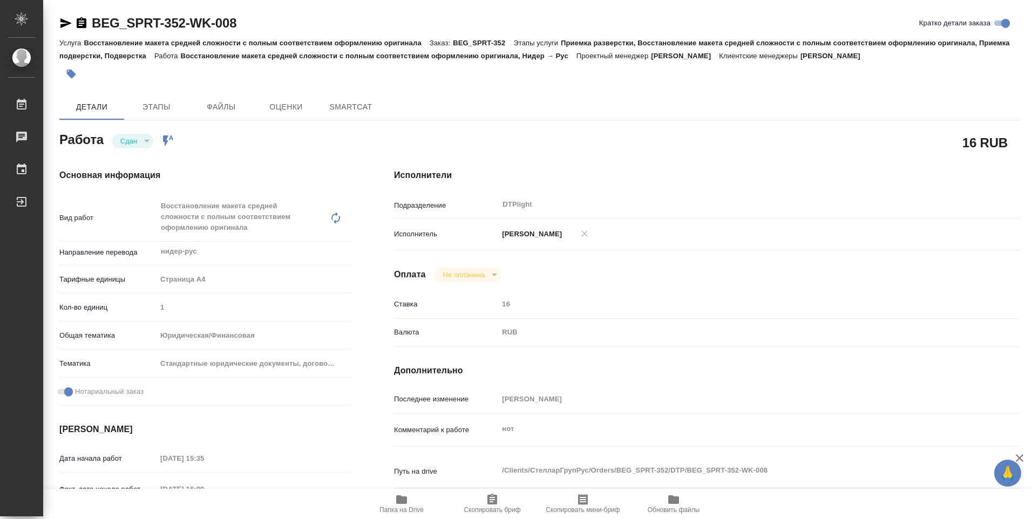
type textarea "x"
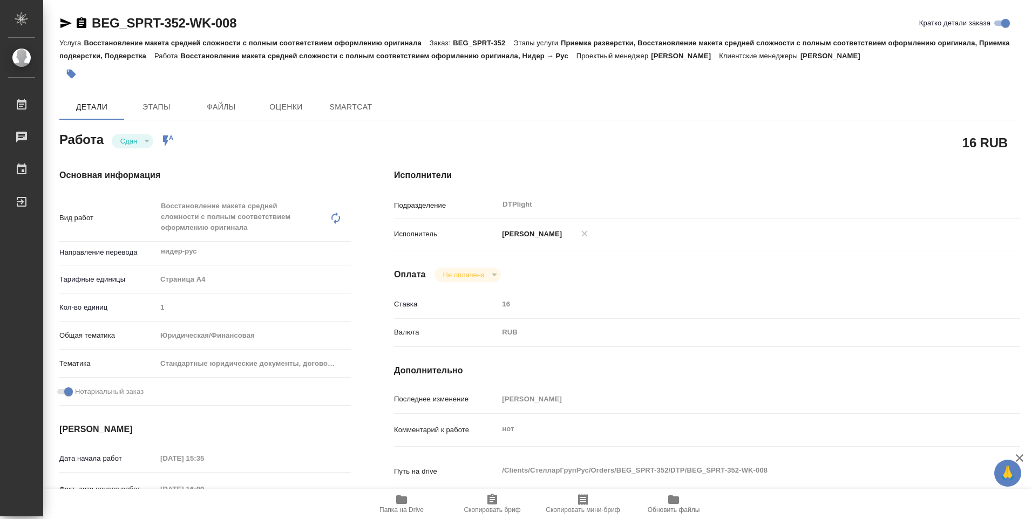
type textarea "x"
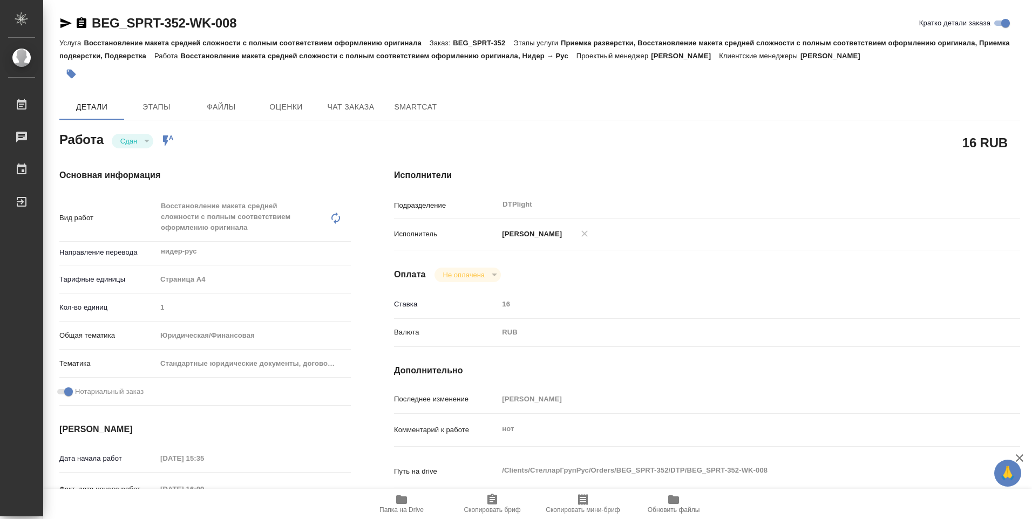
type textarea "x"
